Goal: Task Accomplishment & Management: Use online tool/utility

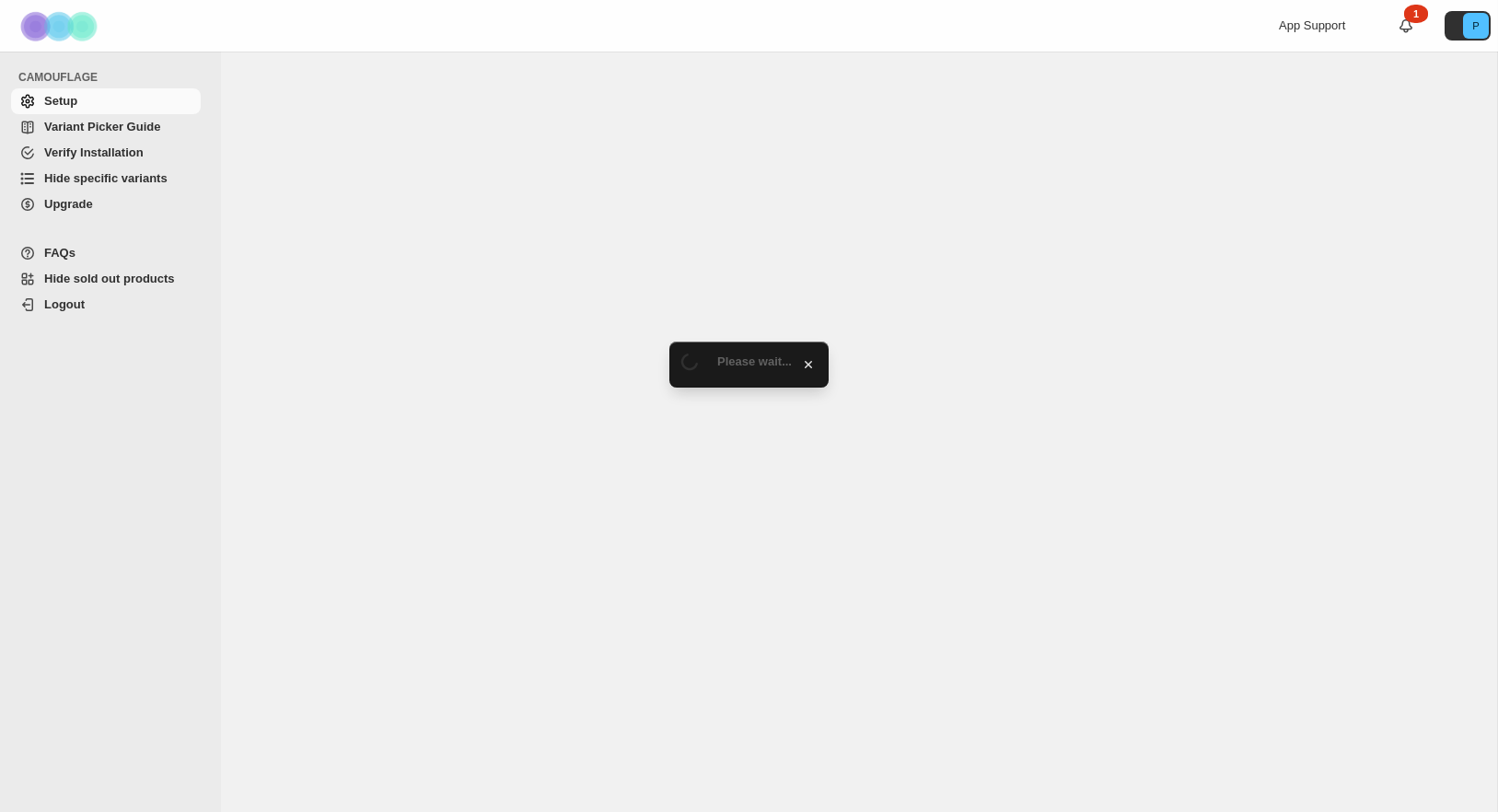
click at [81, 188] on link "Hide specific variants" at bounding box center [106, 179] width 190 height 26
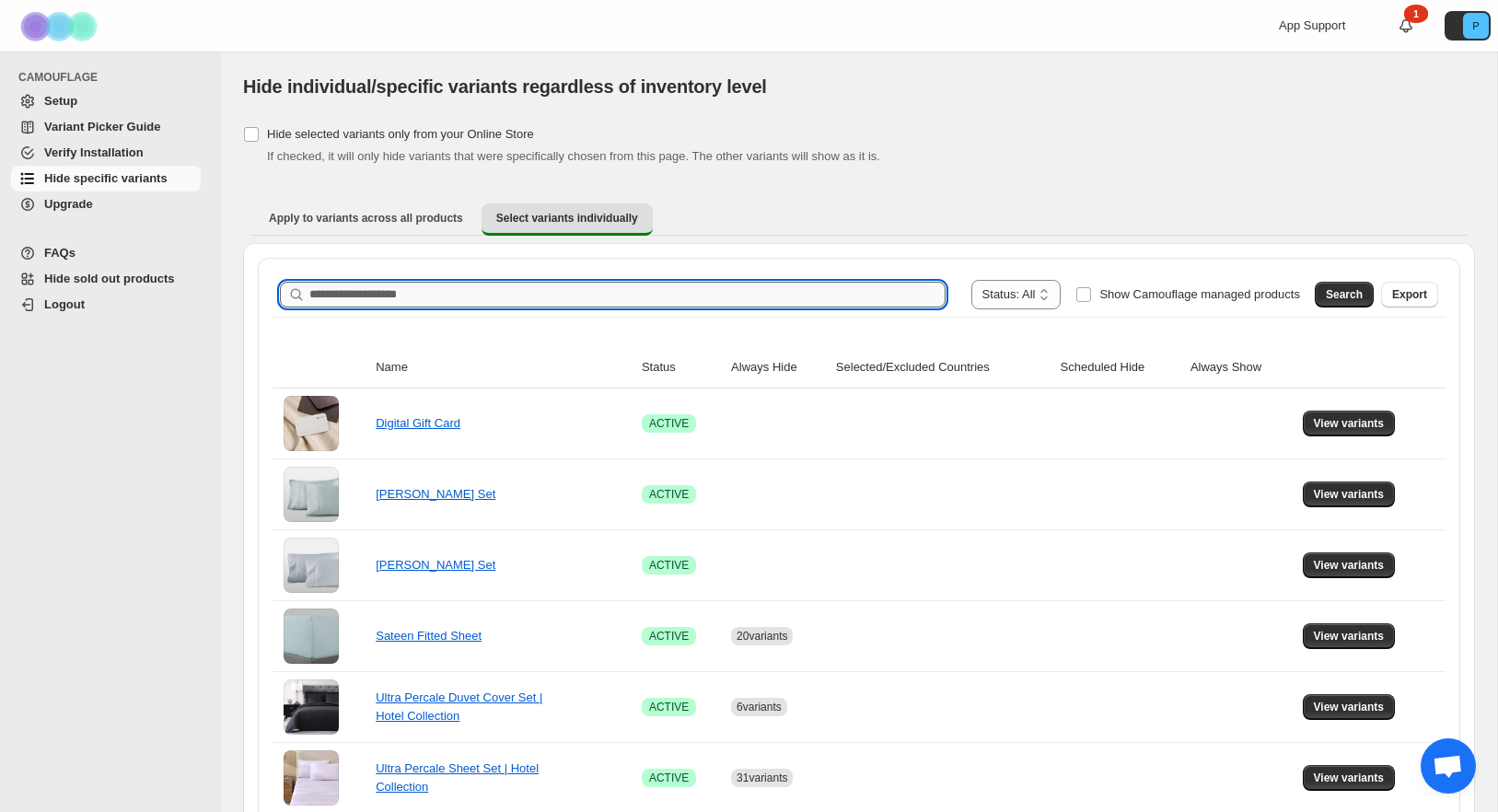
click at [357, 299] on input "Search product name" at bounding box center [628, 295] width 637 height 26
click at [1319, 303] on button "Search" at bounding box center [1344, 295] width 59 height 26
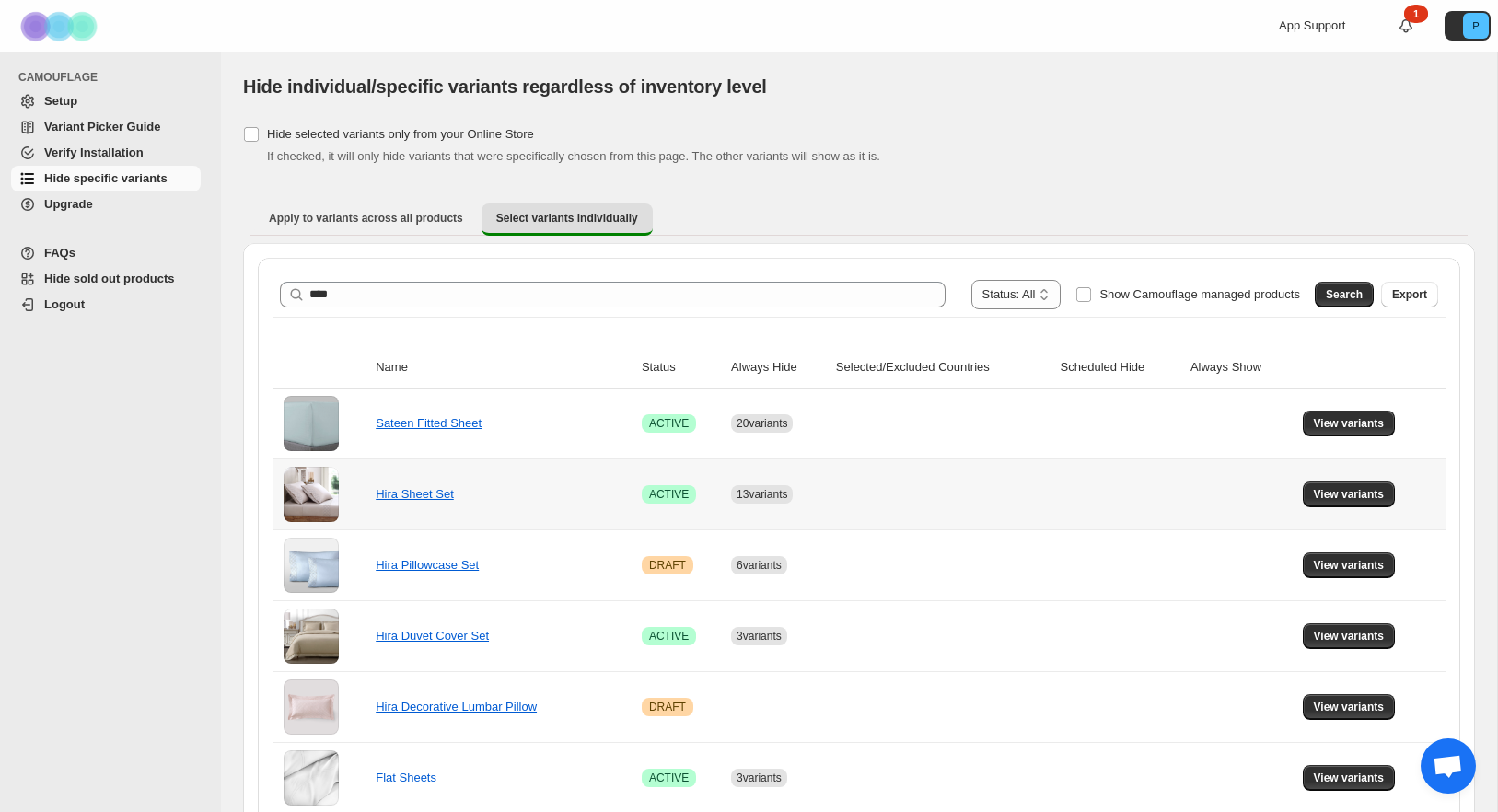
click at [1325, 478] on td "View variants" at bounding box center [1371, 493] width 148 height 71
click at [1325, 490] on span "View variants" at bounding box center [1349, 493] width 71 height 15
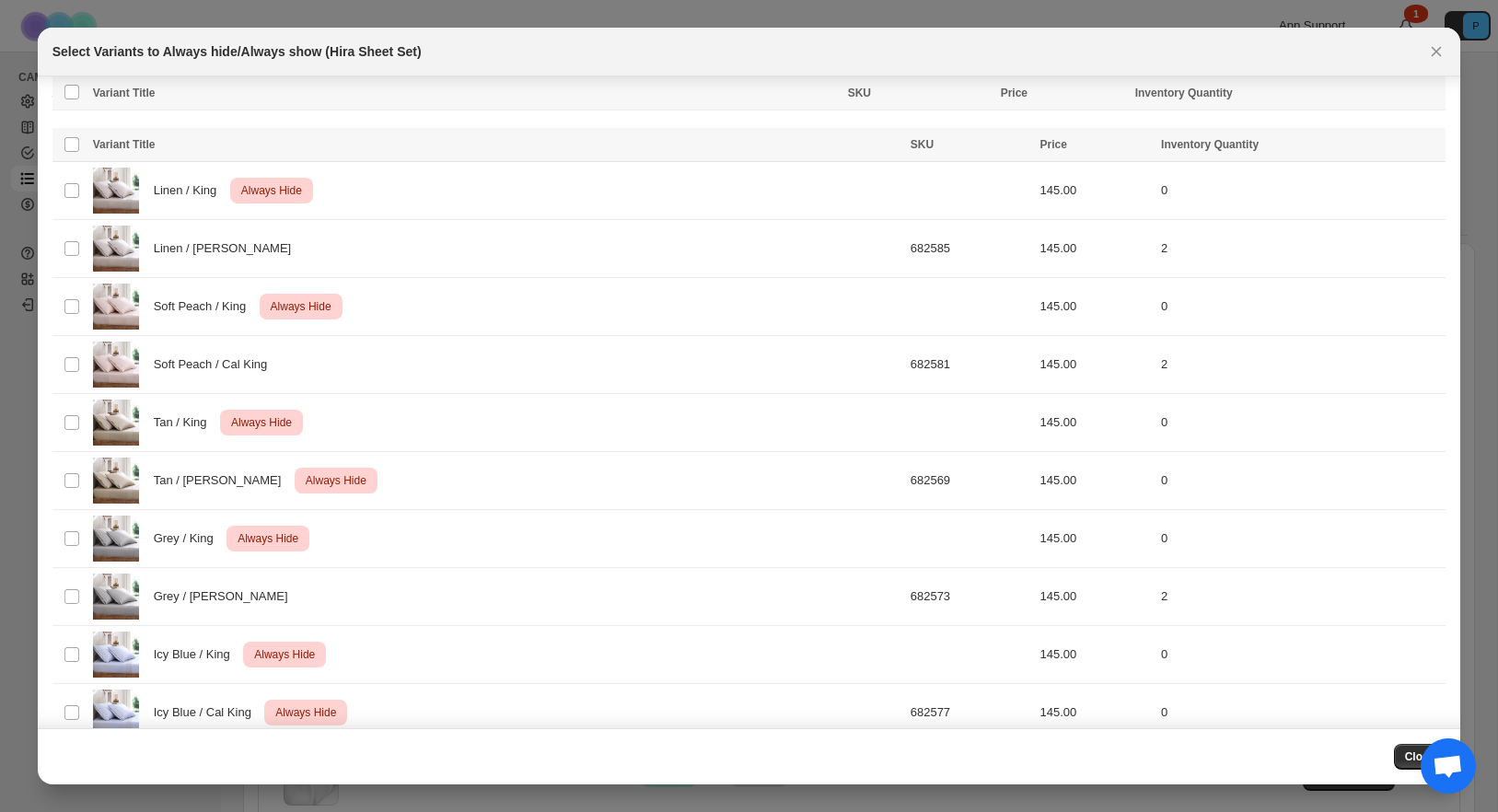
scroll to position [376, 0]
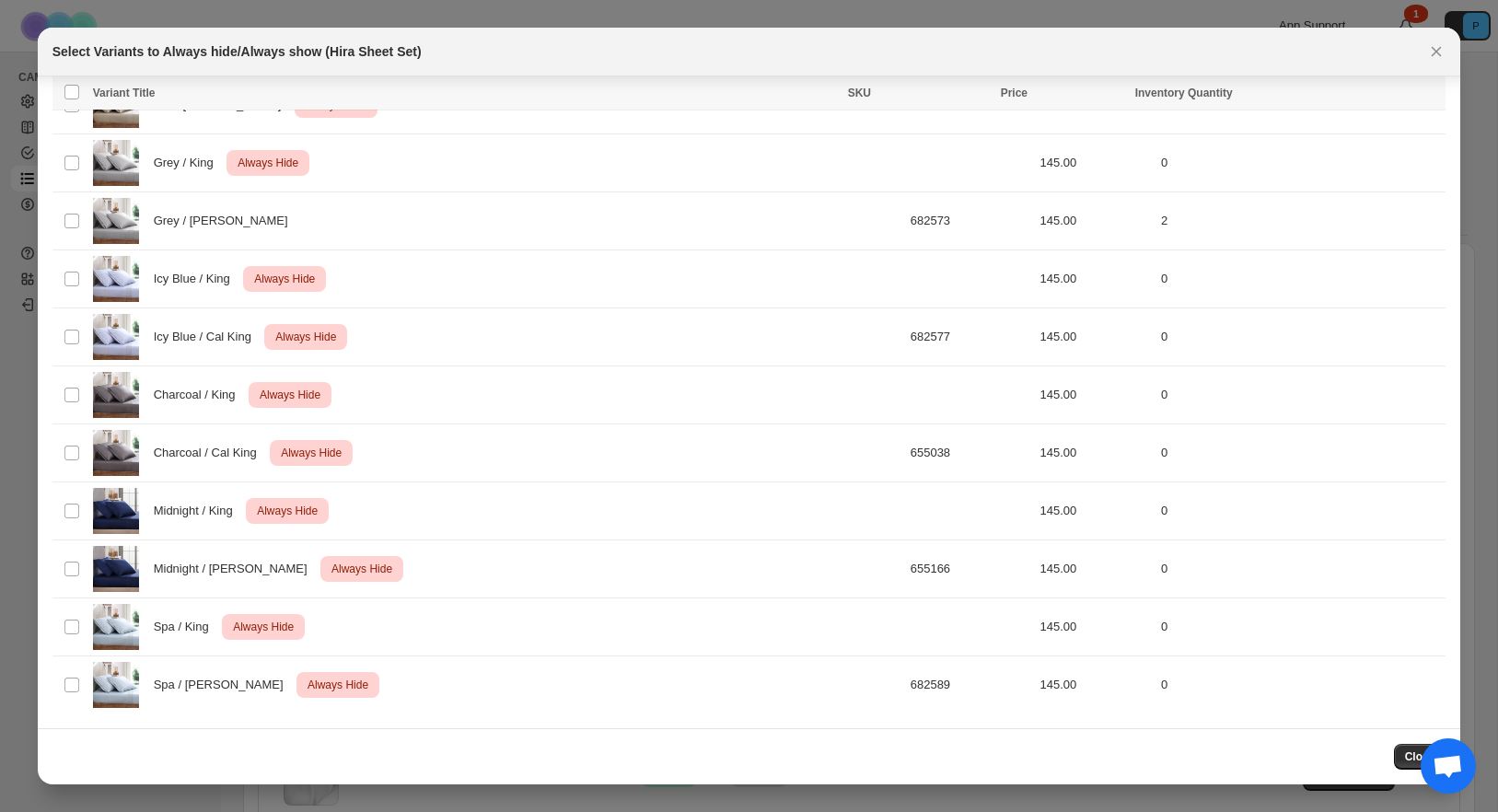
click at [1398, 754] on button "Close" at bounding box center [1420, 756] width 53 height 26
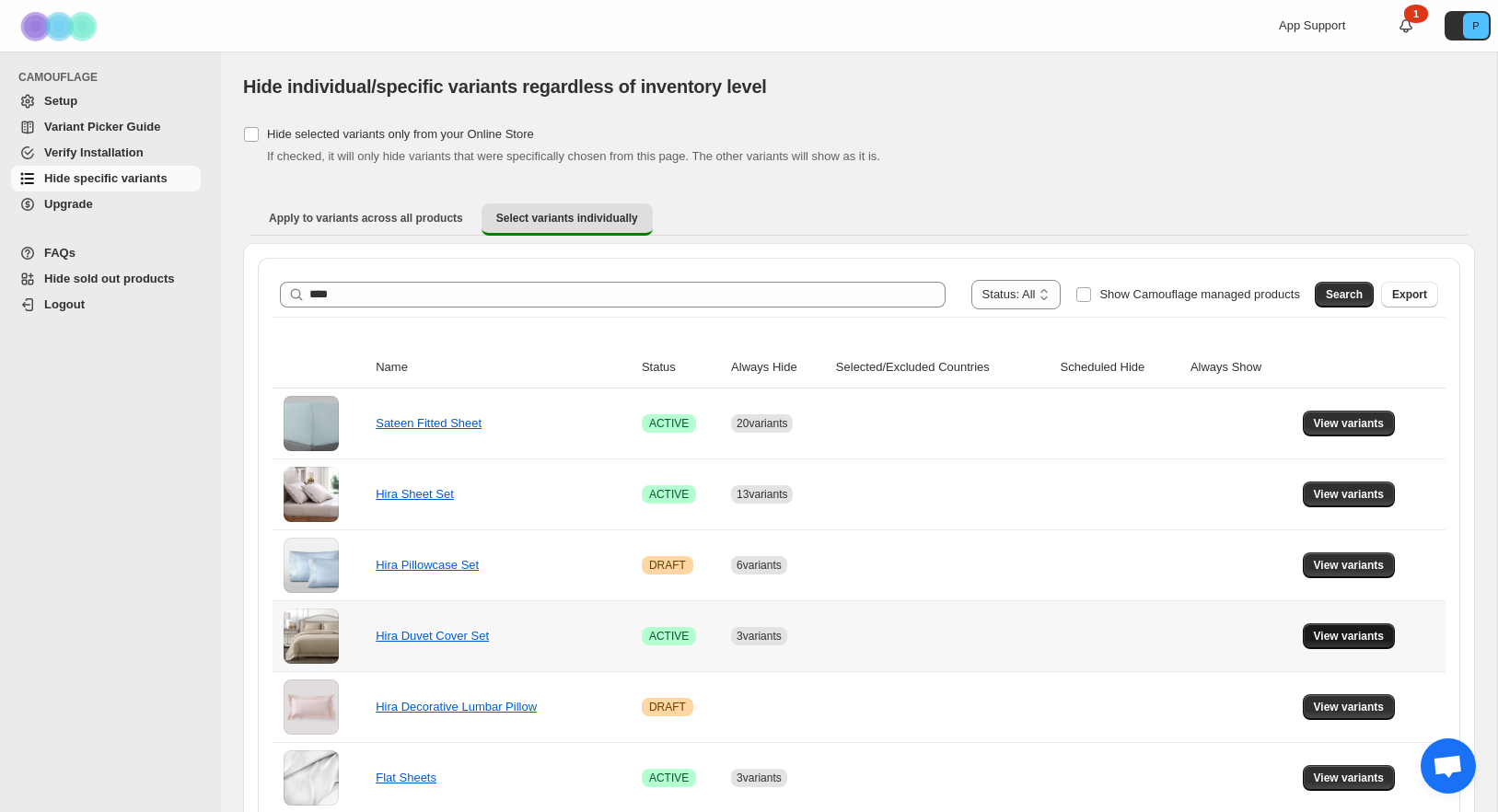
click at [1363, 633] on span "View variants" at bounding box center [1349, 635] width 71 height 15
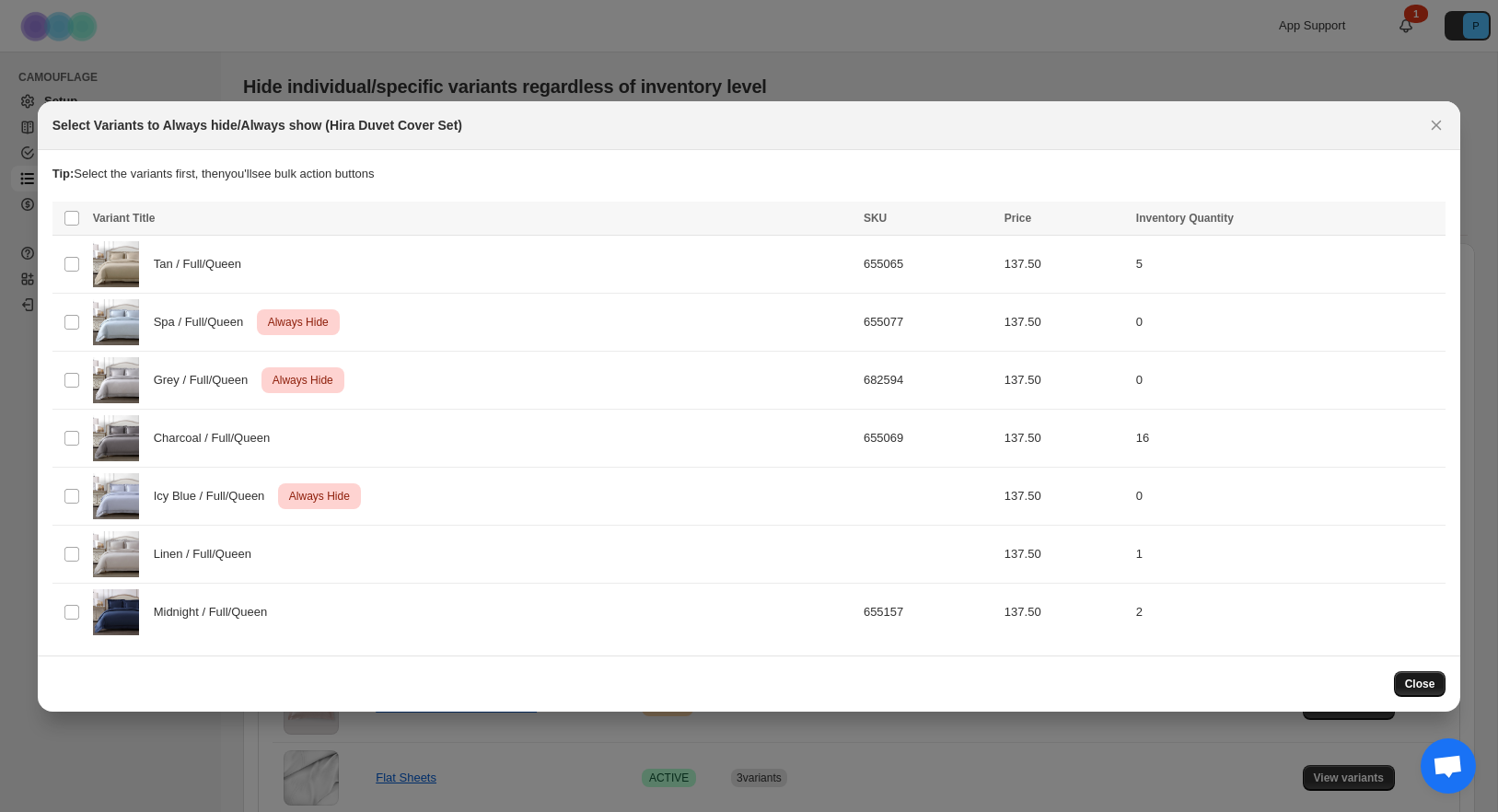
click at [1408, 687] on span "Close" at bounding box center [1420, 683] width 30 height 15
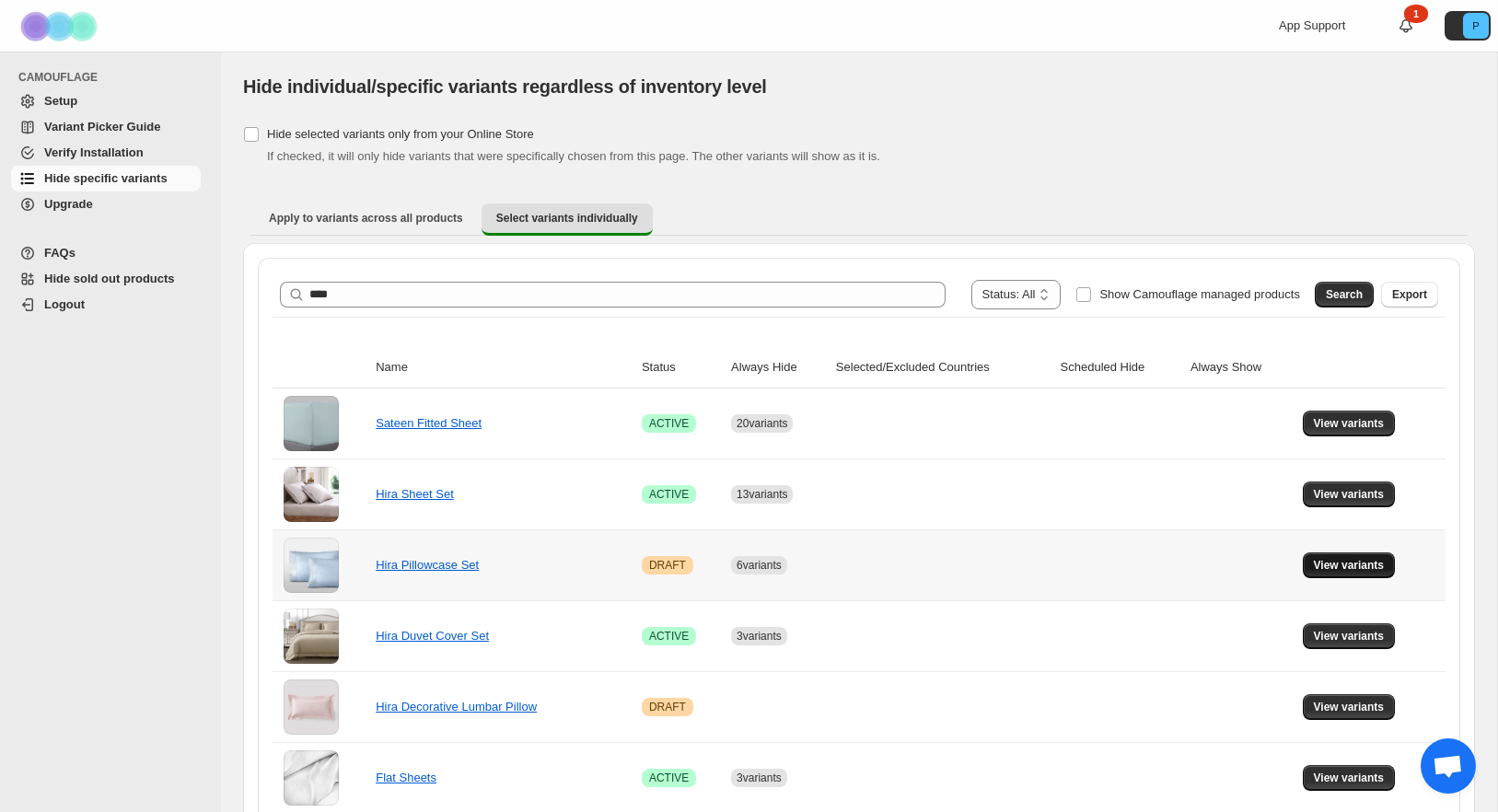
click at [1338, 565] on span "View variants" at bounding box center [1349, 564] width 71 height 15
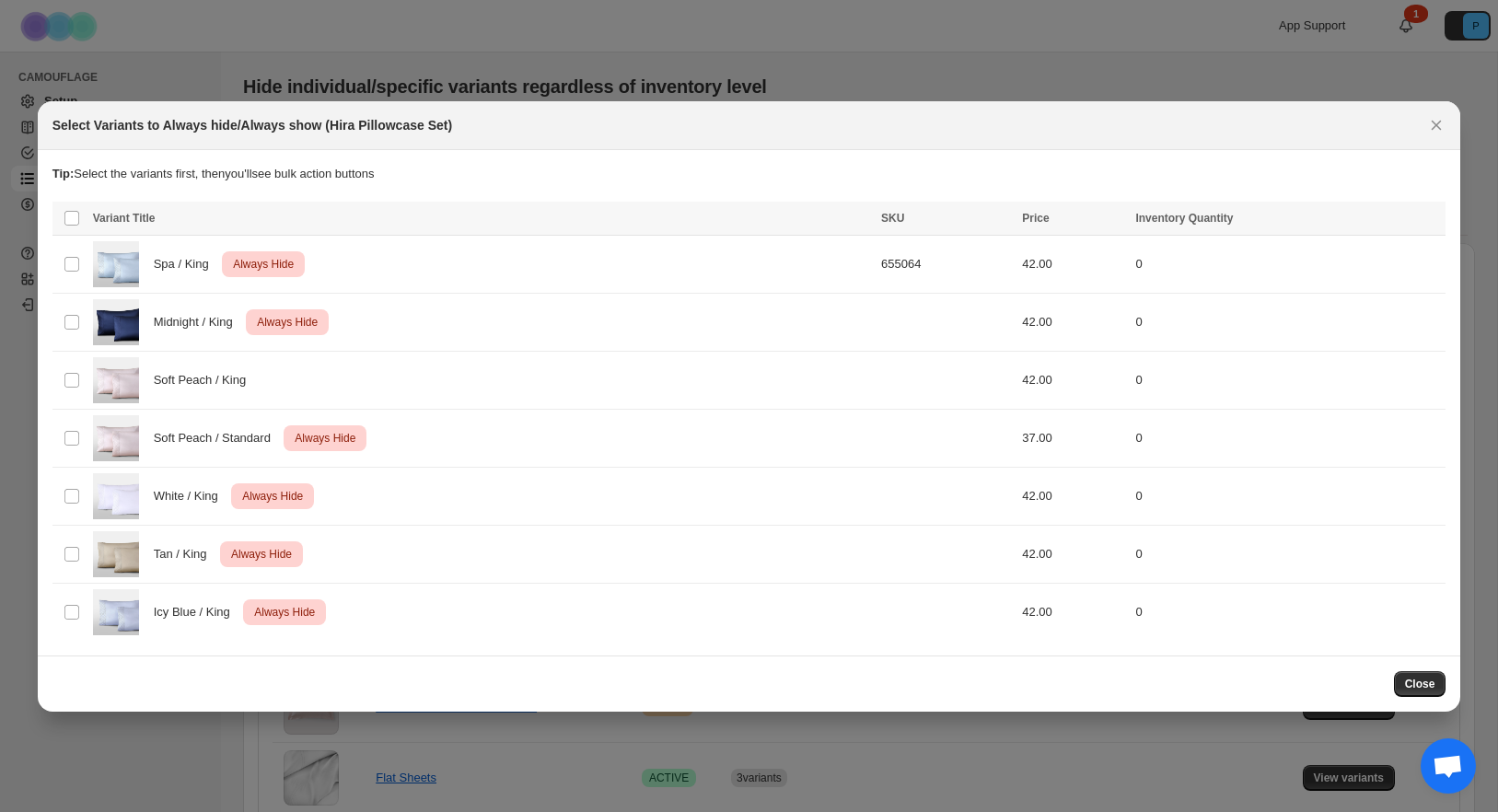
click at [1432, 681] on span "Close" at bounding box center [1420, 683] width 30 height 15
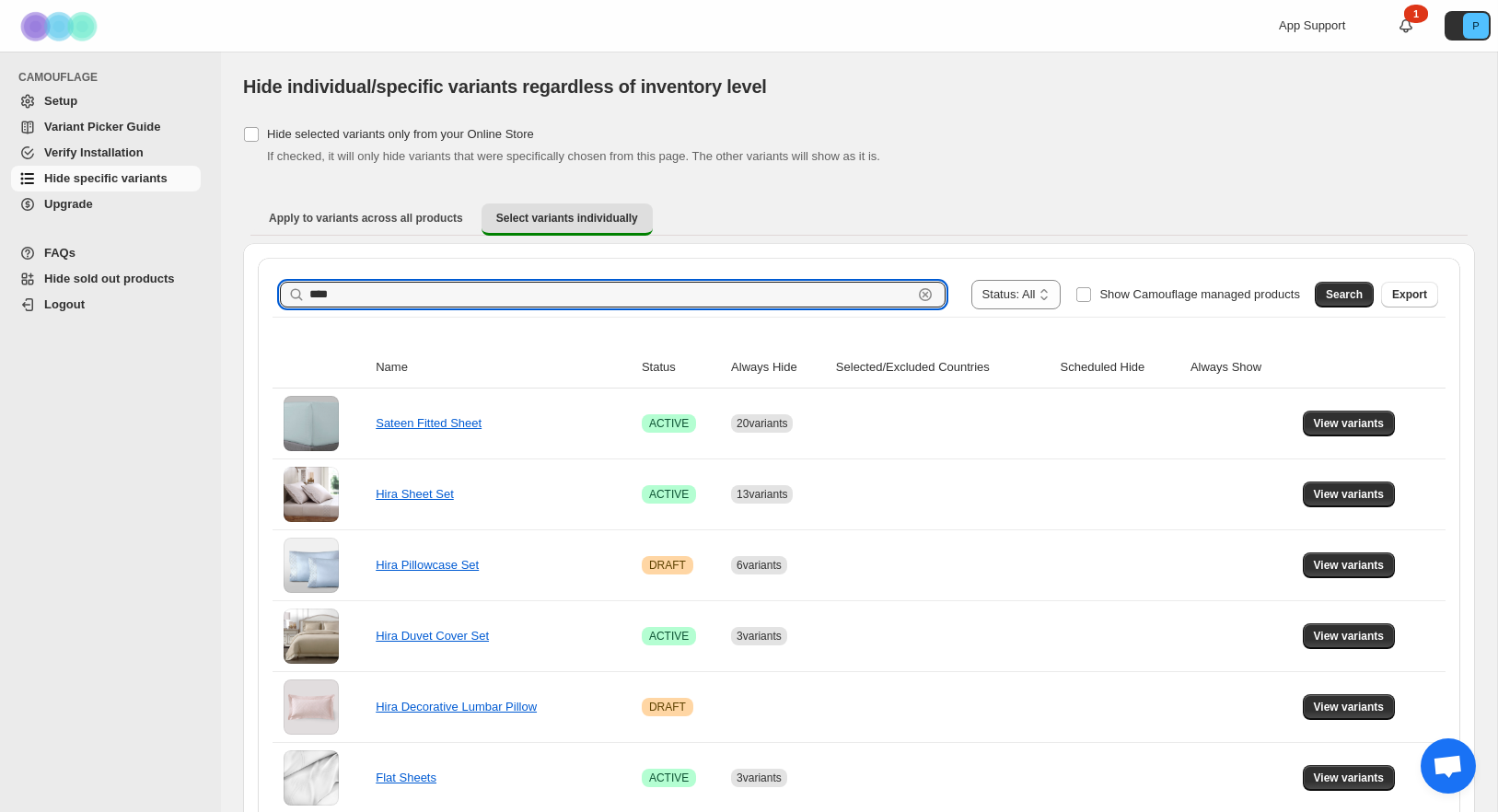
drag, startPoint x: 360, startPoint y: 291, endPoint x: 292, endPoint y: 289, distance: 68.0
click at [292, 289] on div "**** Clear" at bounding box center [613, 295] width 666 height 26
type input "*"
type input "*****"
click at [1331, 290] on span "Search" at bounding box center [1344, 294] width 37 height 15
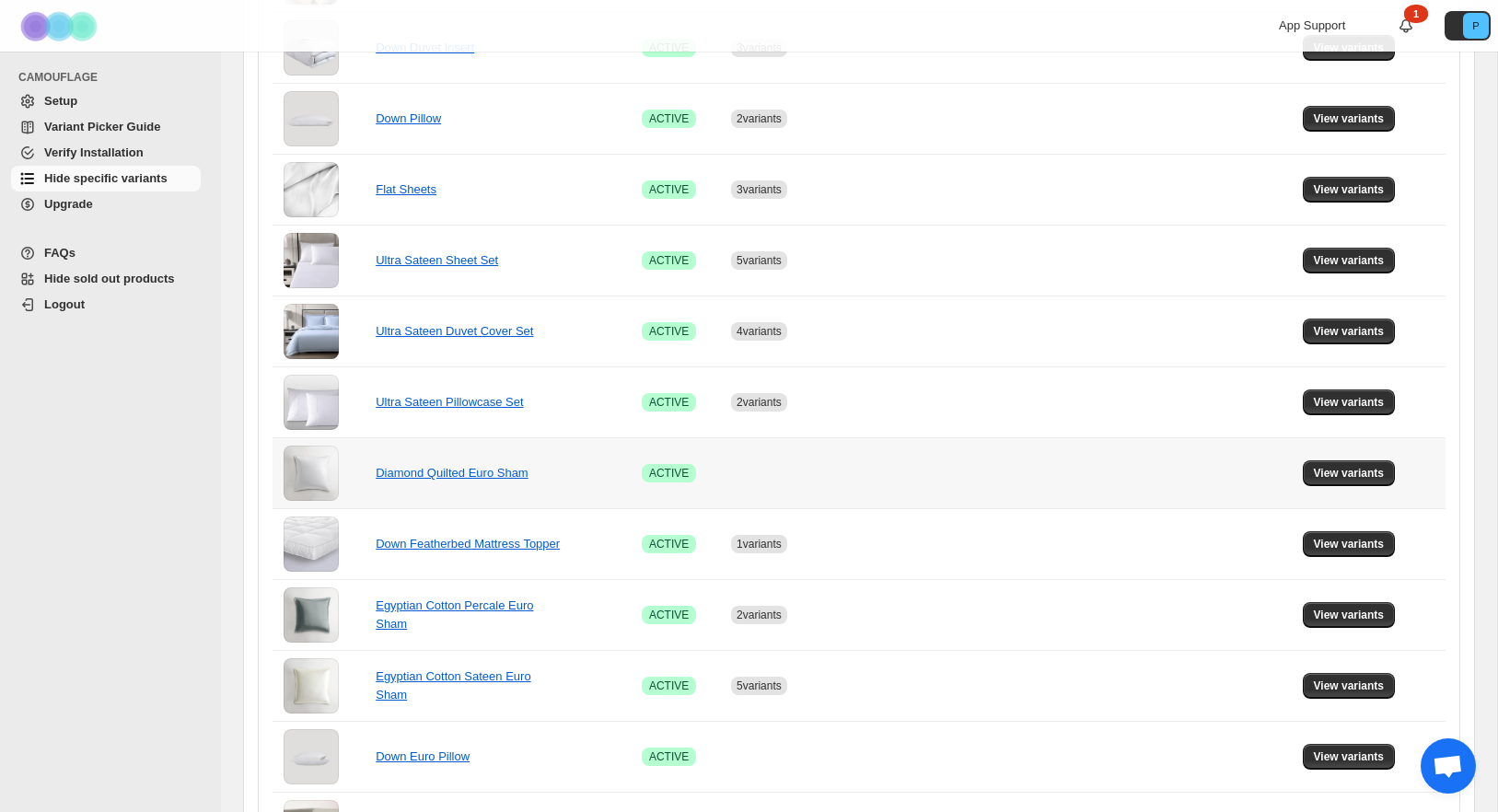
scroll to position [802, 0]
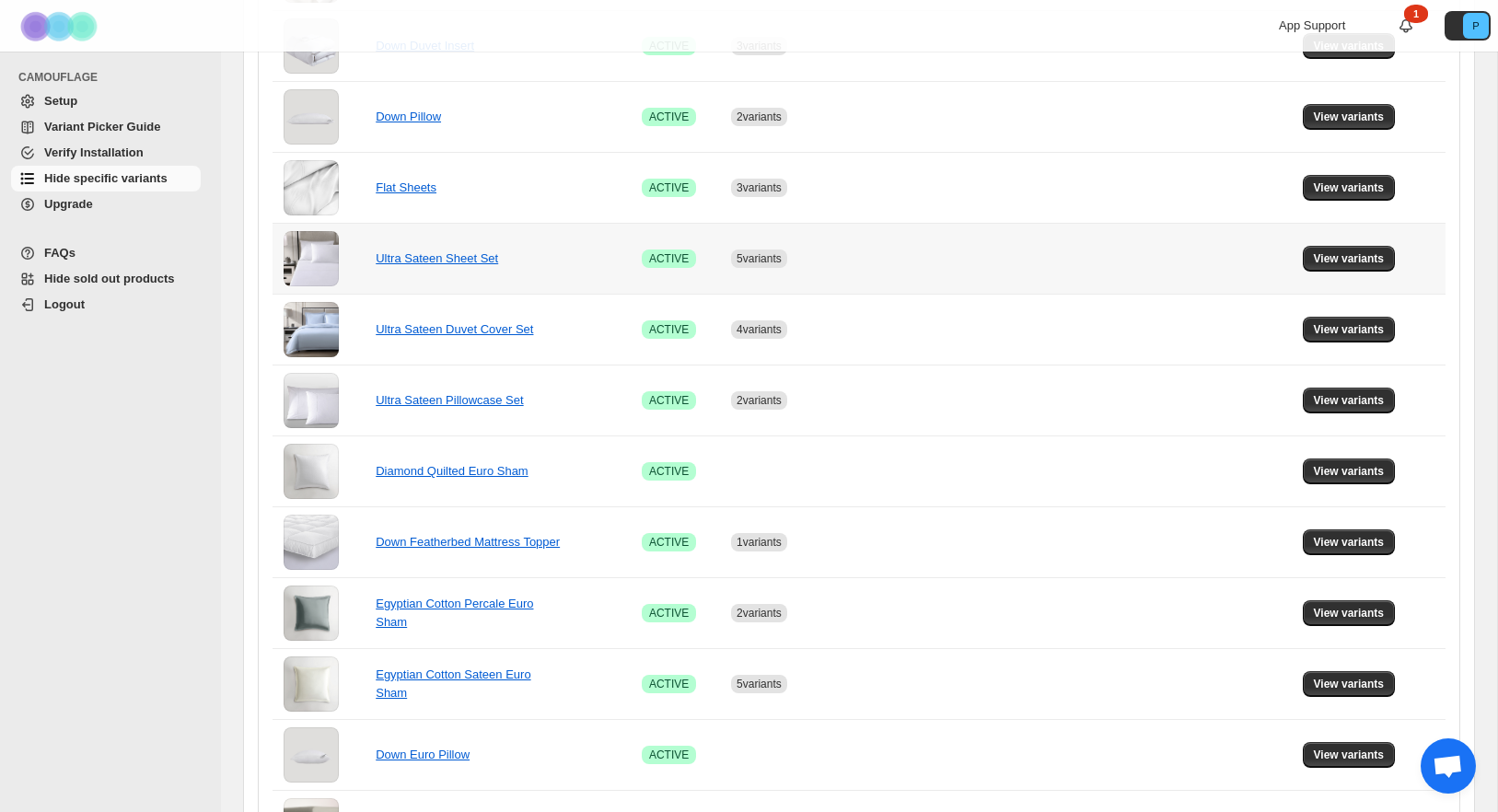
click at [1347, 272] on td "View variants" at bounding box center [1371, 258] width 148 height 71
click at [1346, 262] on span "View variants" at bounding box center [1349, 259] width 71 height 15
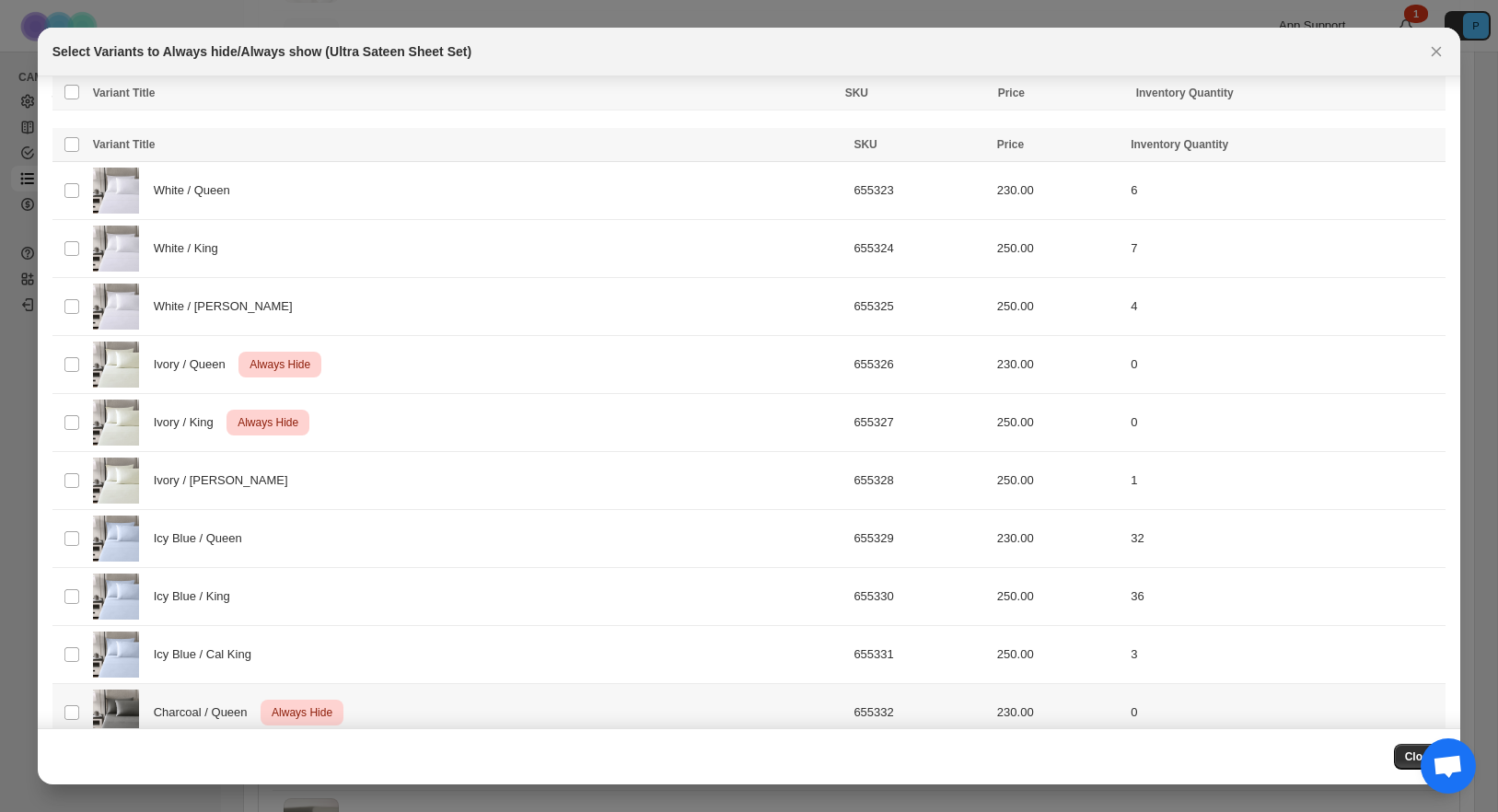
scroll to position [144, 0]
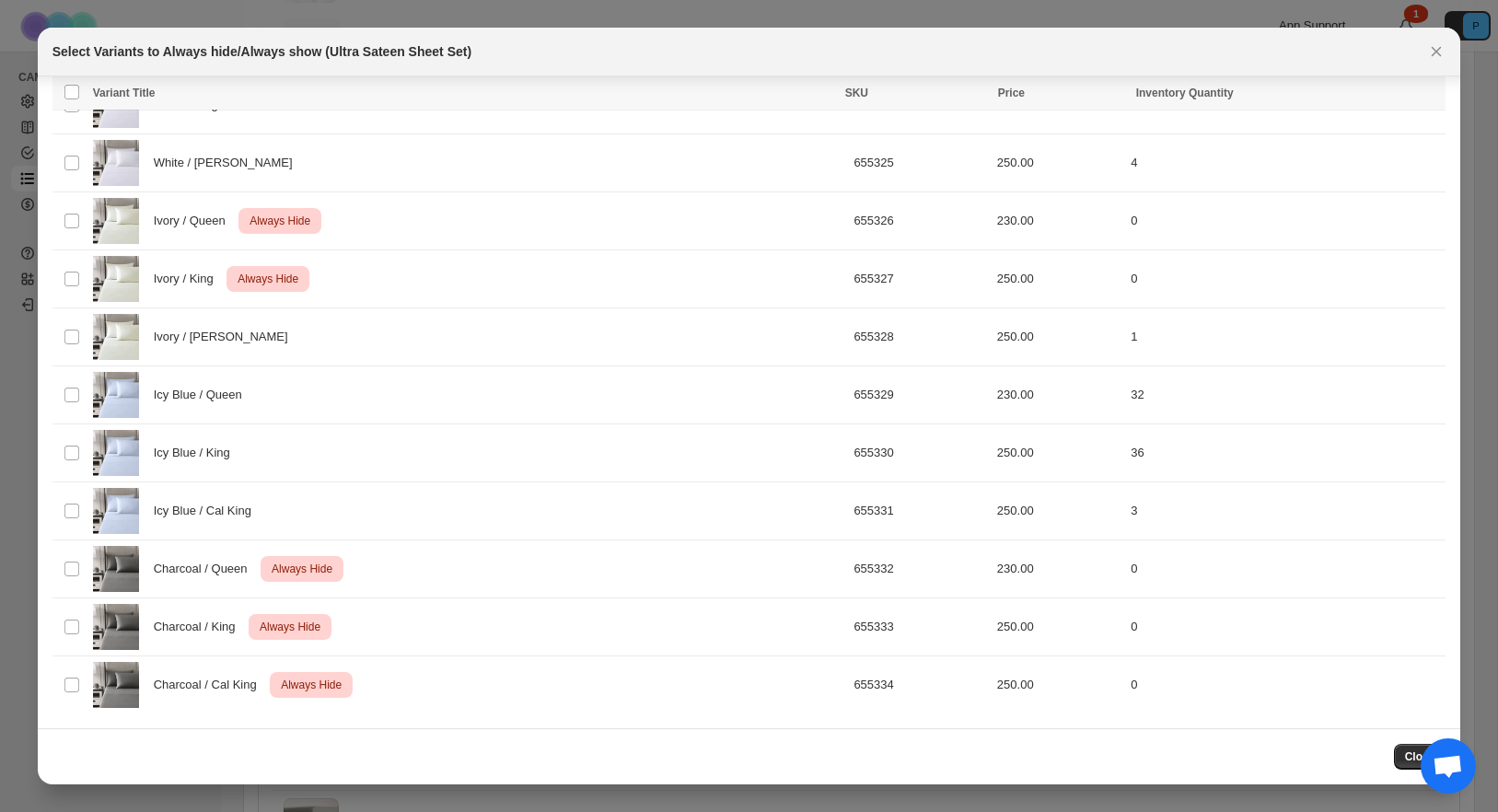
click at [1406, 754] on span "Close" at bounding box center [1420, 756] width 30 height 15
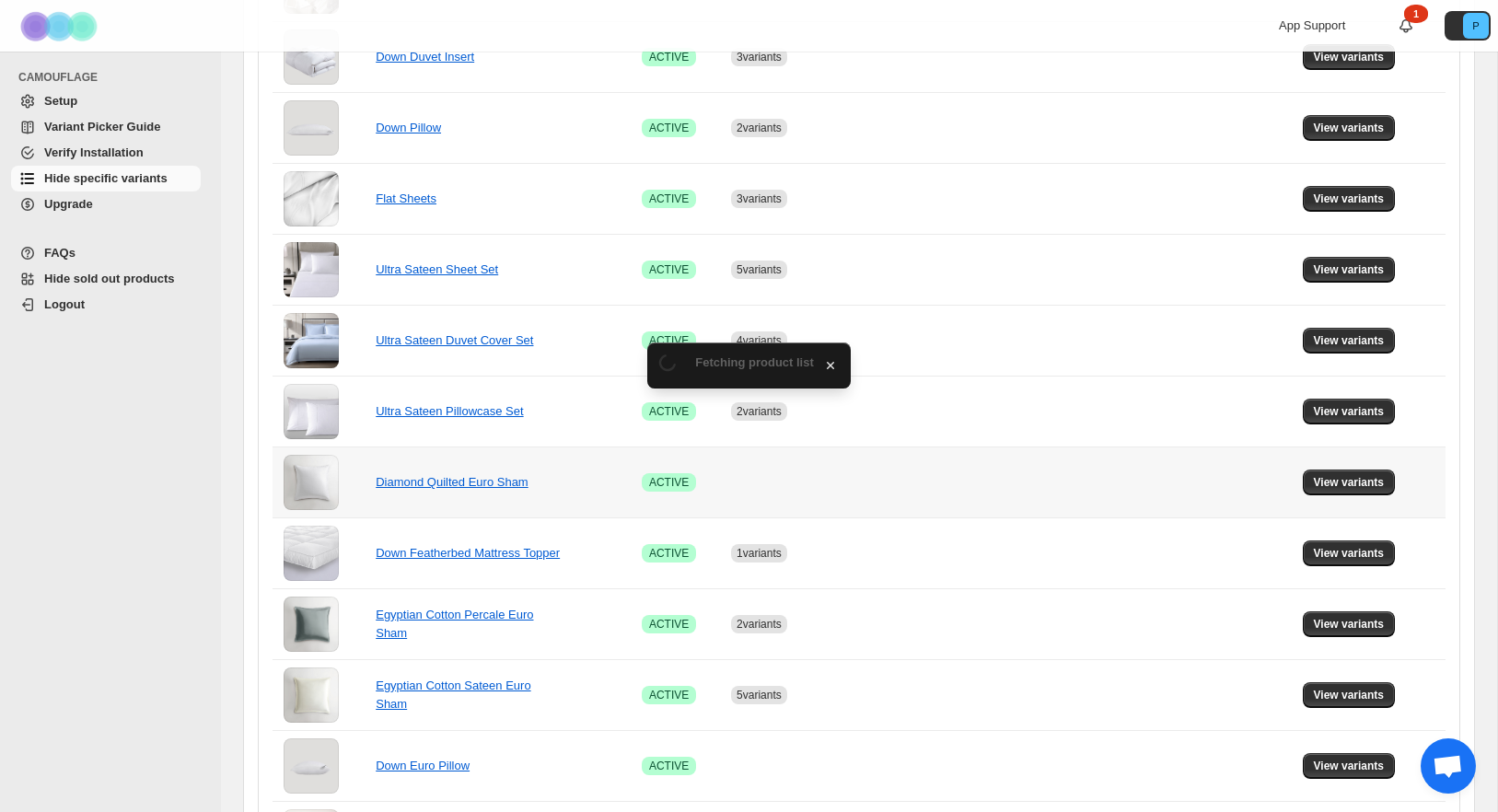
scroll to position [802, 0]
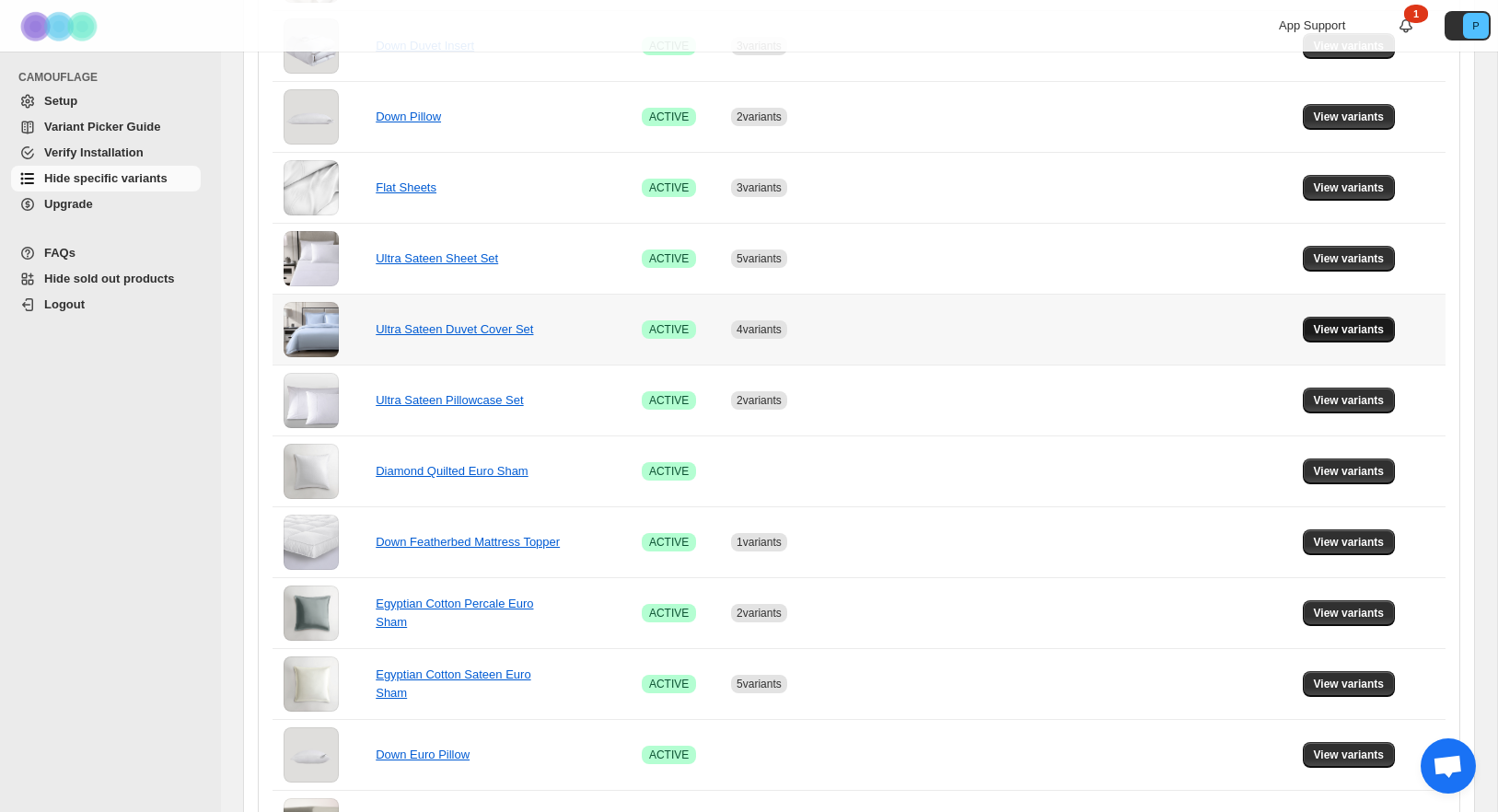
click at [1332, 334] on span "View variants" at bounding box center [1349, 329] width 71 height 15
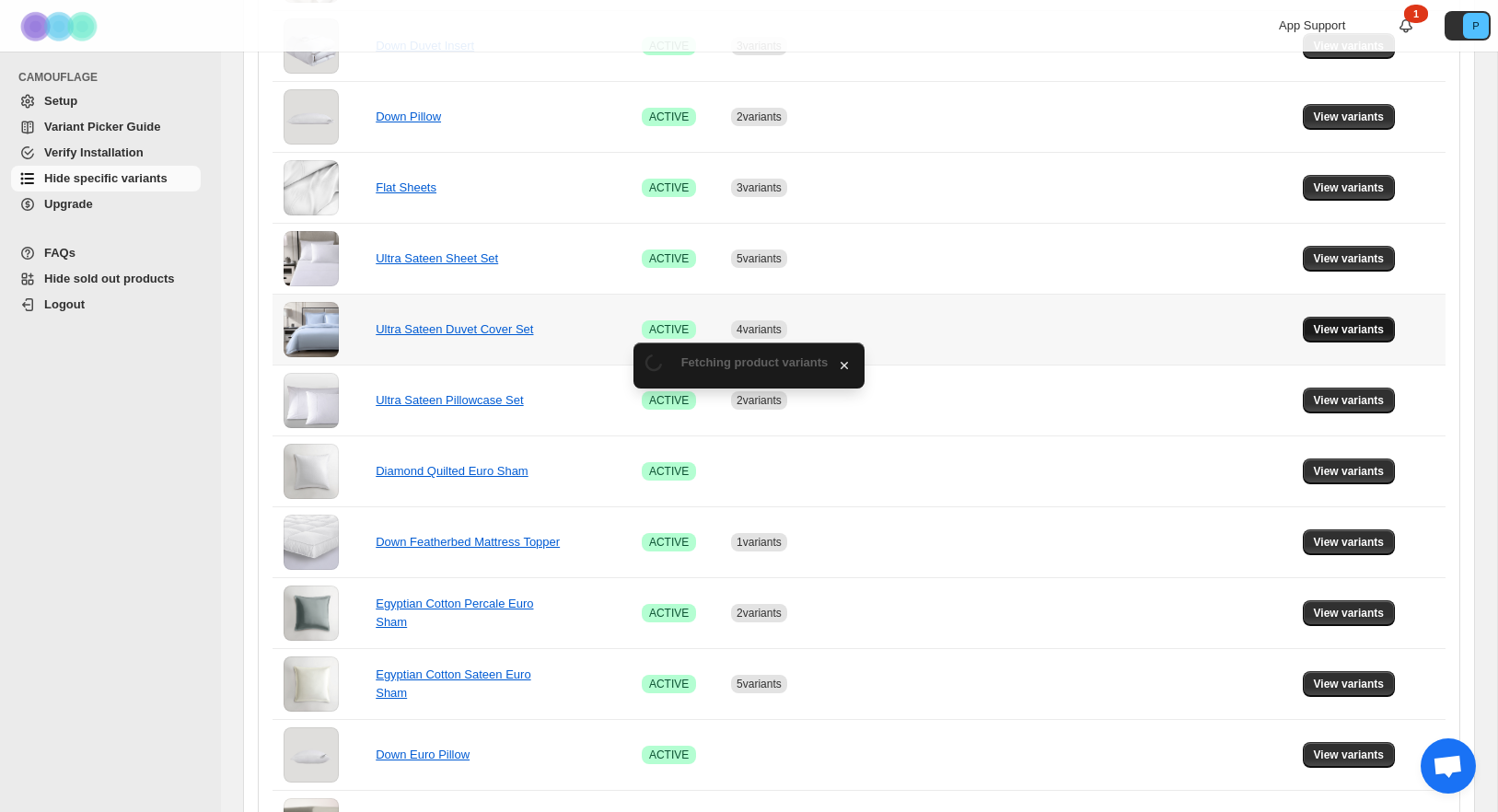
scroll to position [0, 0]
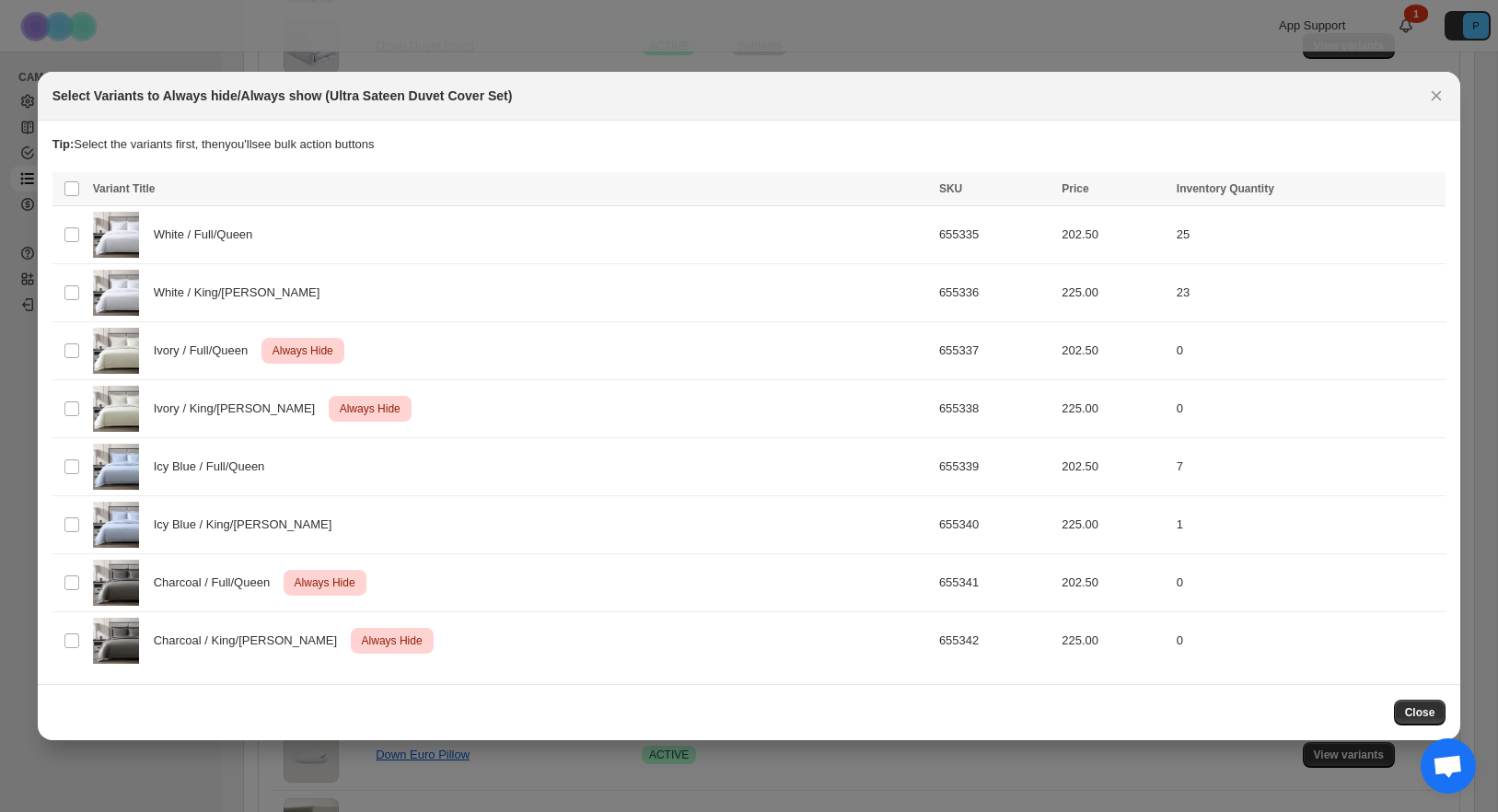
click at [1419, 721] on button "Close" at bounding box center [1420, 712] width 53 height 26
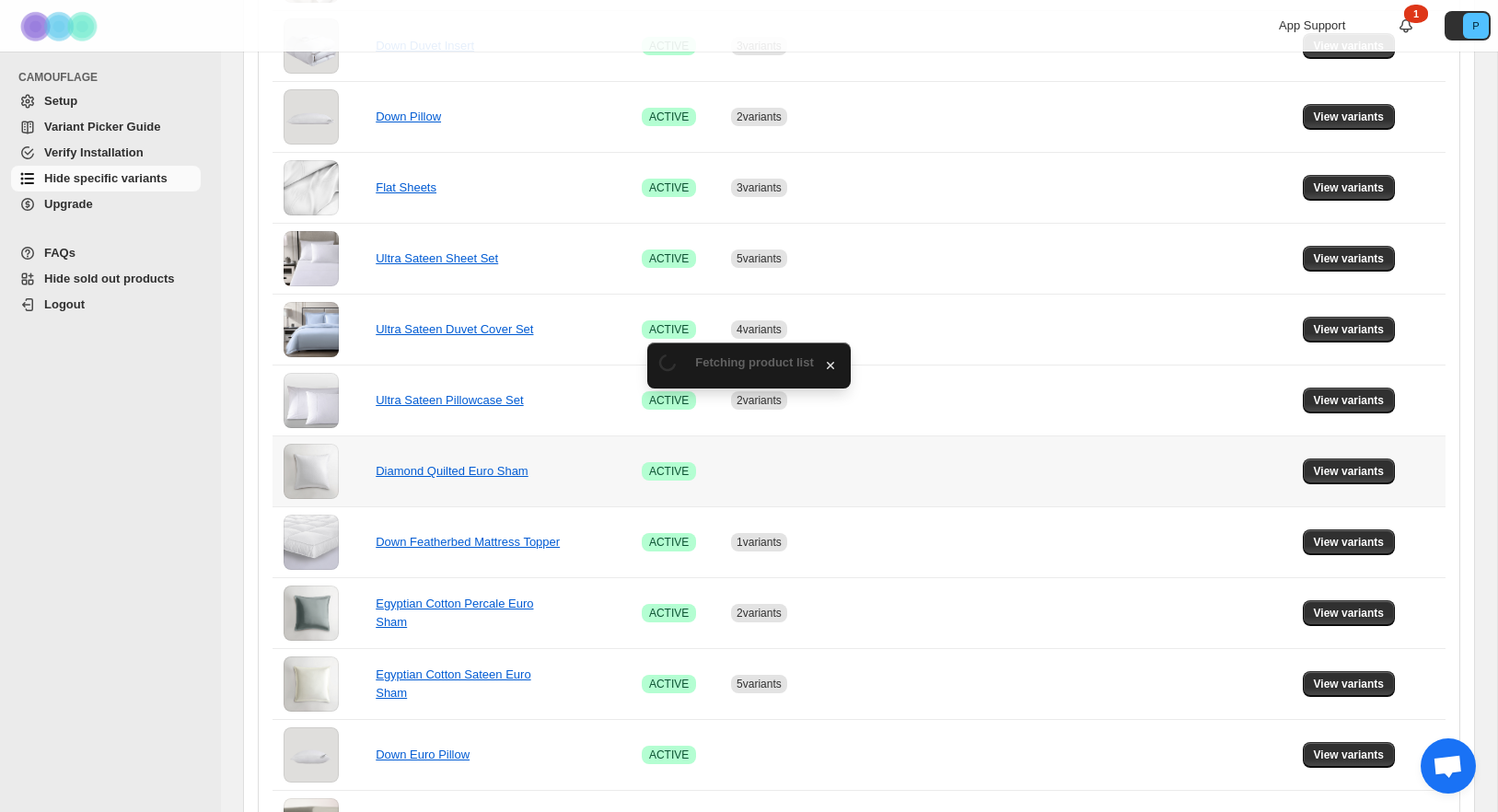
scroll to position [789, 0]
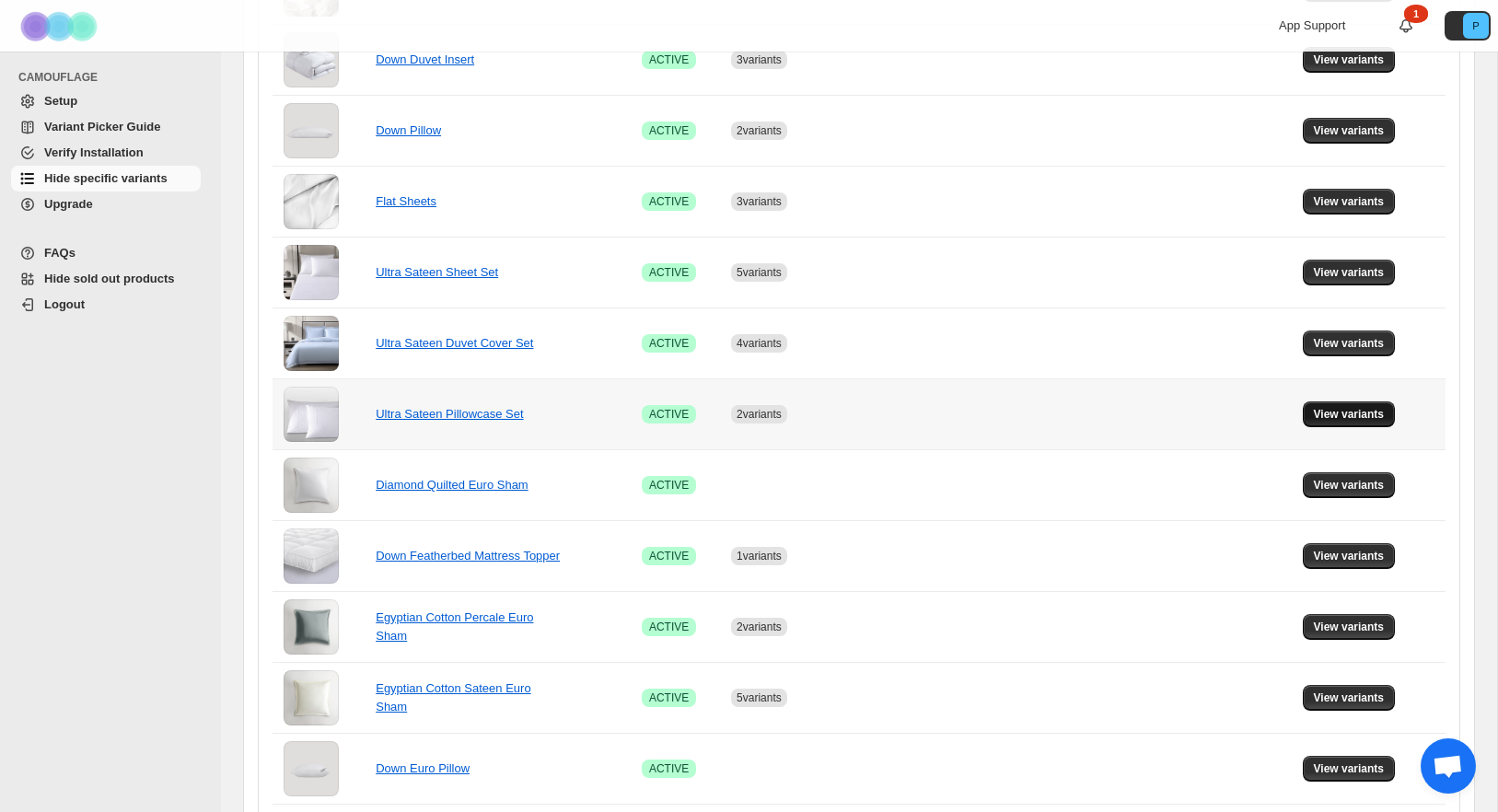
click at [1334, 412] on span "View variants" at bounding box center [1349, 413] width 71 height 15
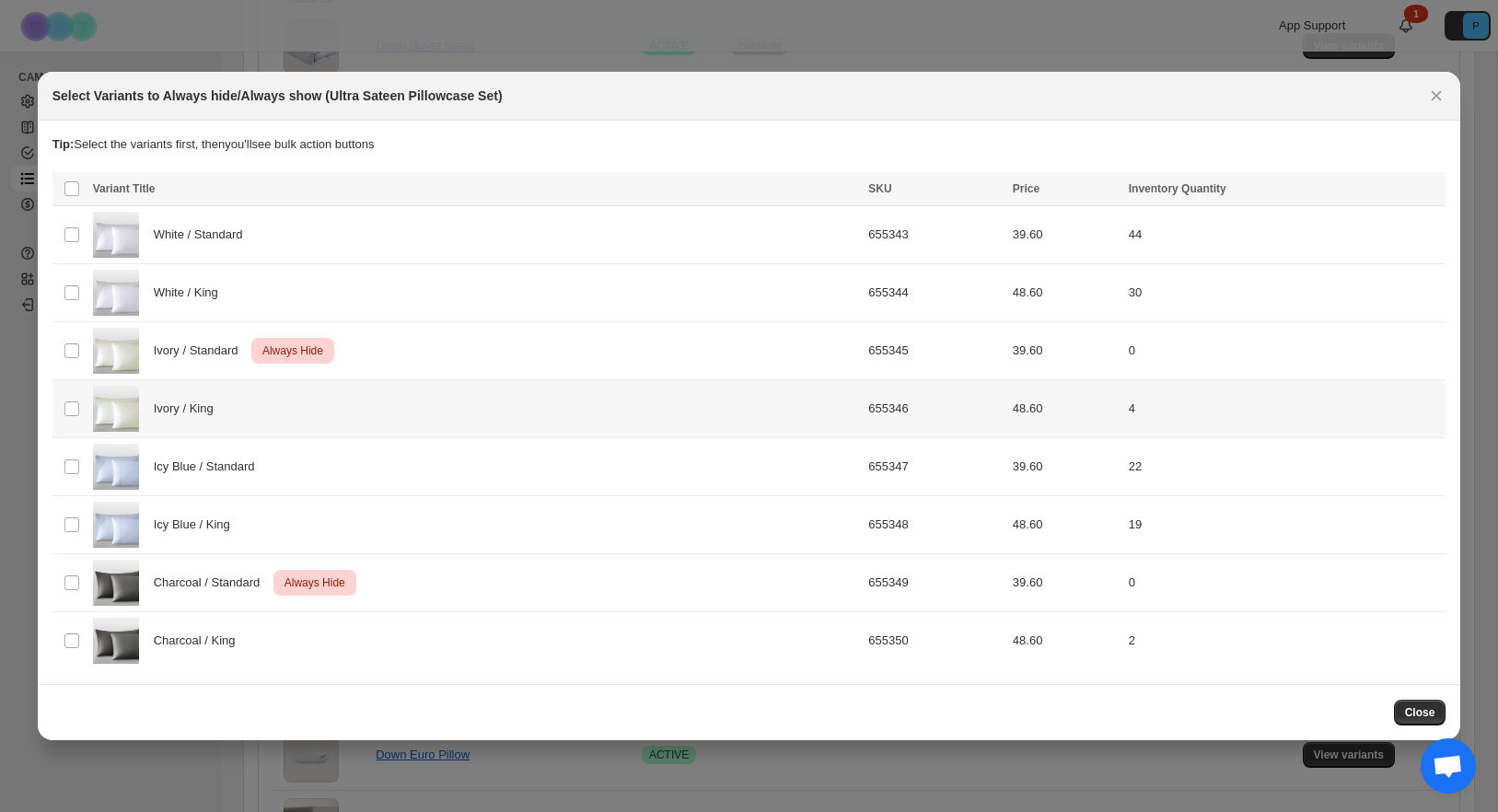
scroll to position [0, 0]
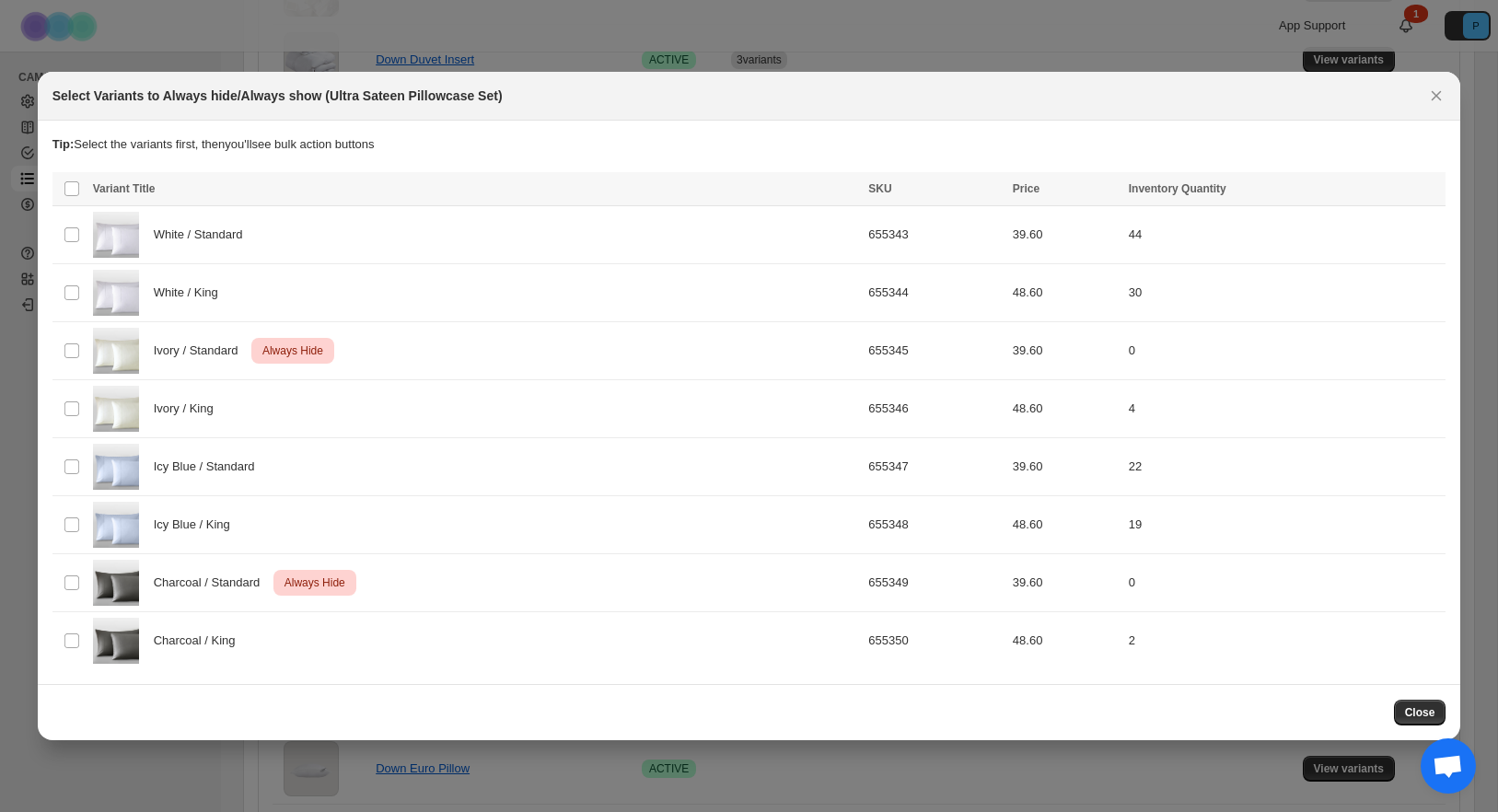
click at [1405, 709] on span "Close" at bounding box center [1420, 712] width 30 height 15
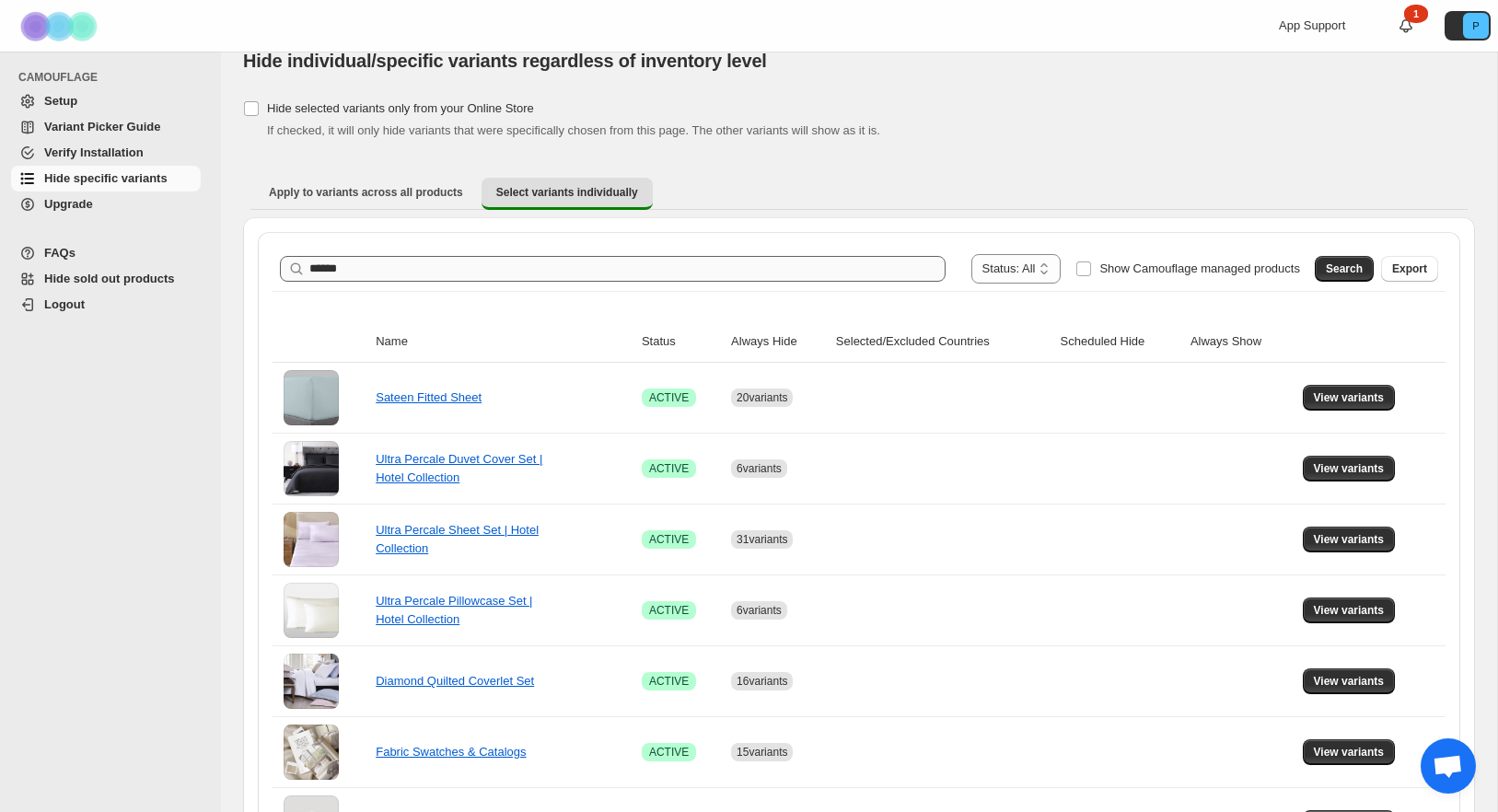
scroll to position [30, 0]
